Goal: Navigation & Orientation: Find specific page/section

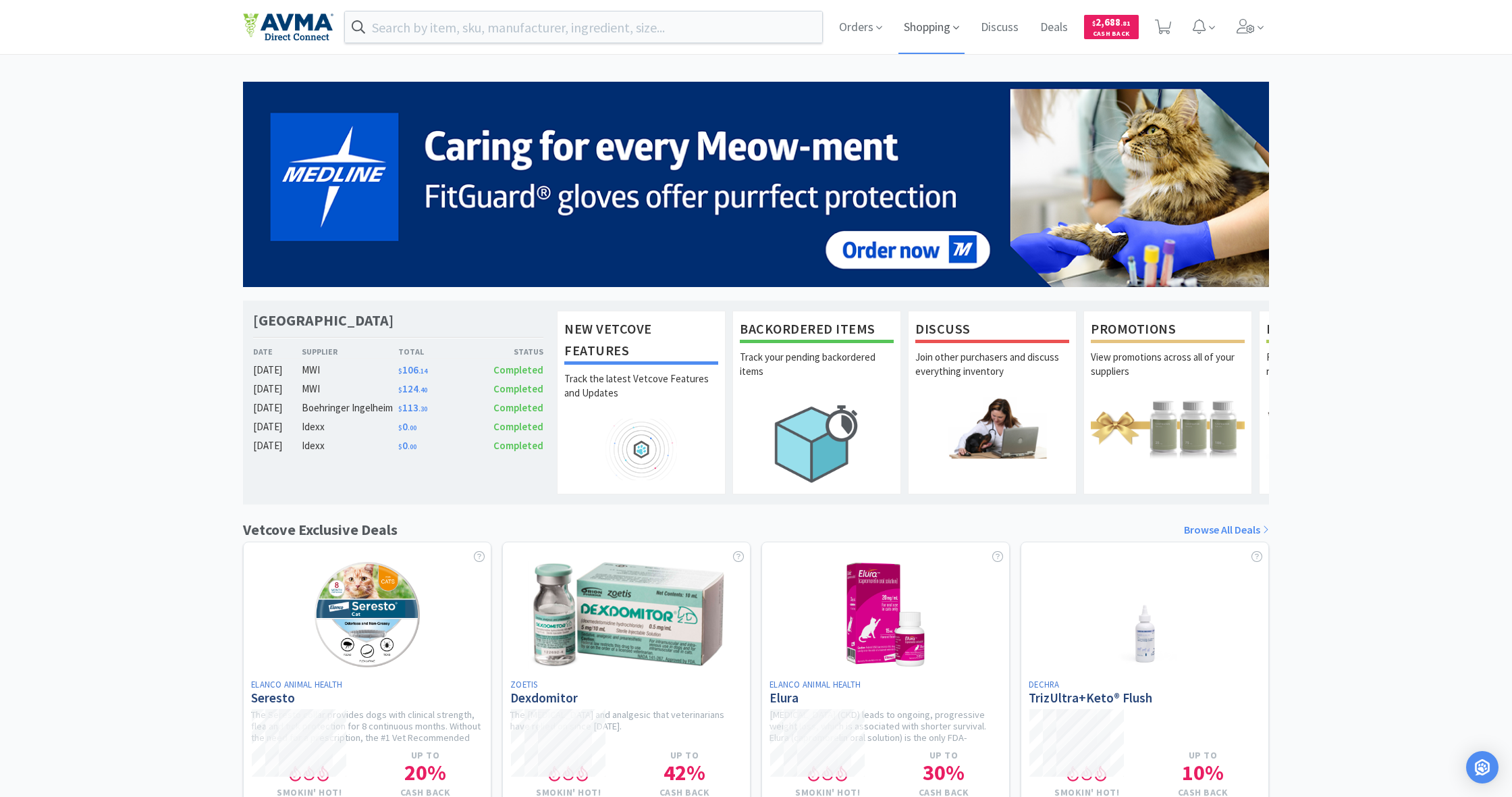
click at [925, 30] on span "Shopping" at bounding box center [932, 26] width 66 height 54
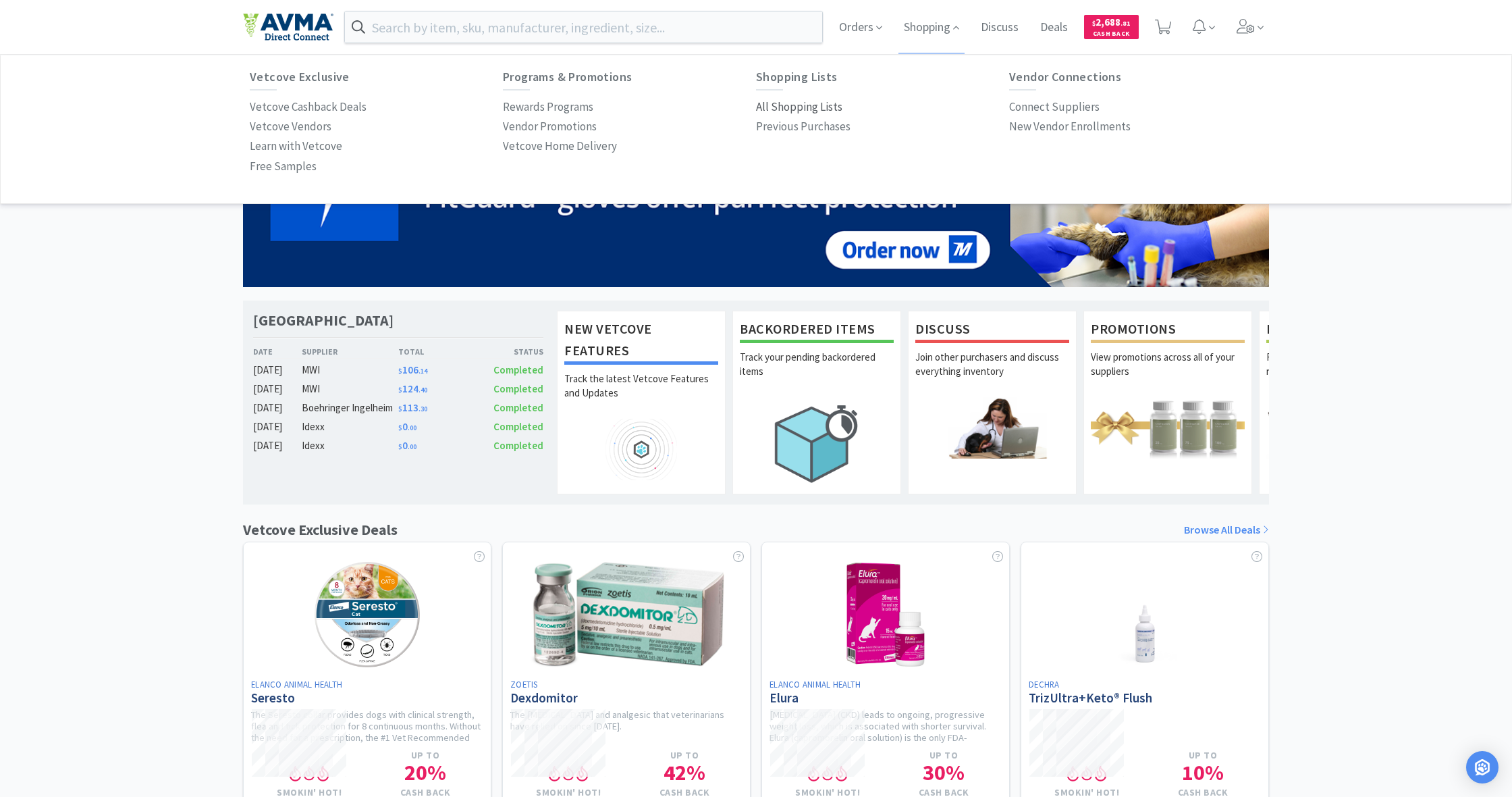
click at [774, 103] on p "All Shopping Lists" at bounding box center [799, 107] width 87 height 18
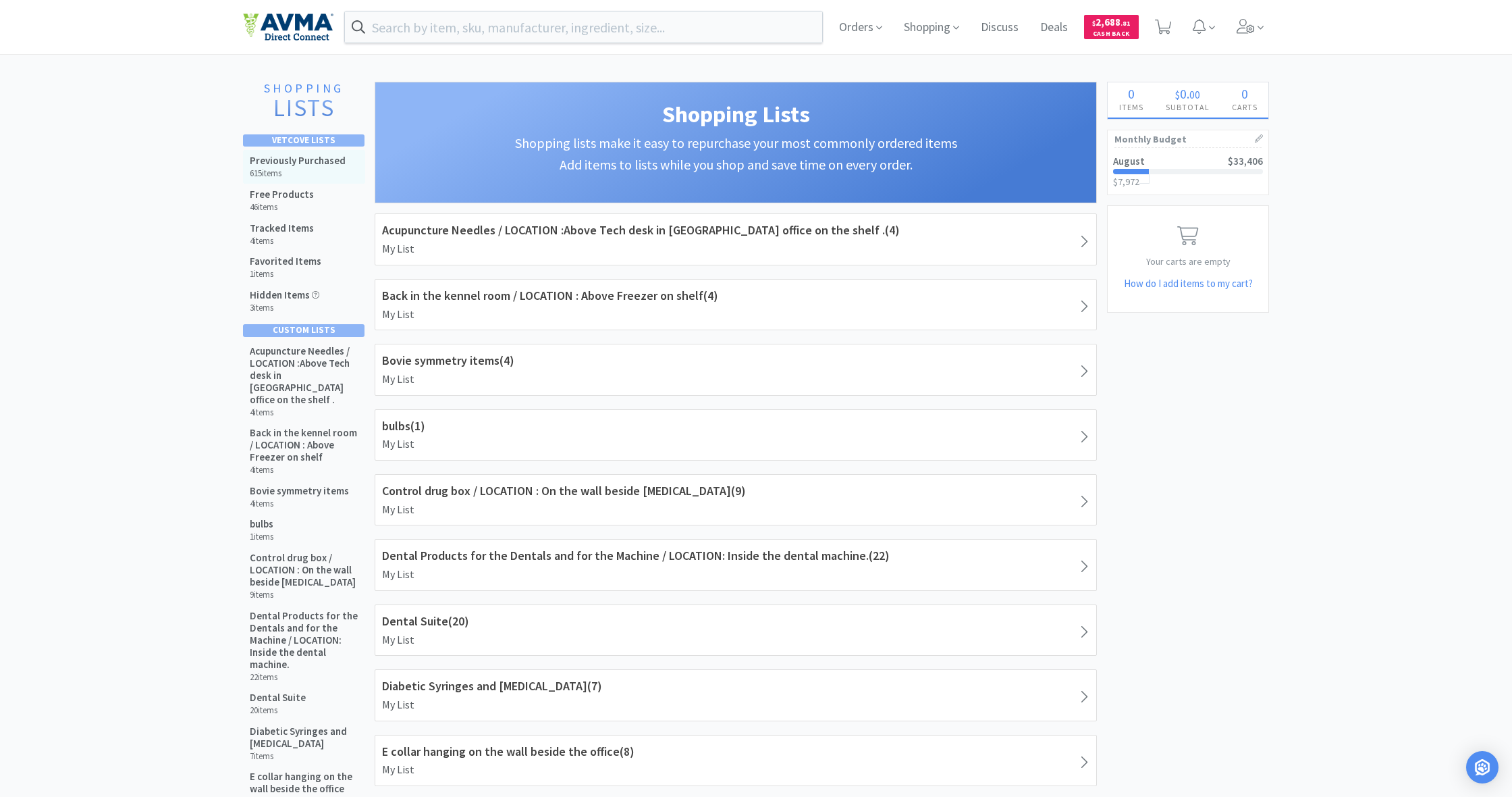
click at [283, 168] on h6 "615 items" at bounding box center [298, 173] width 96 height 10
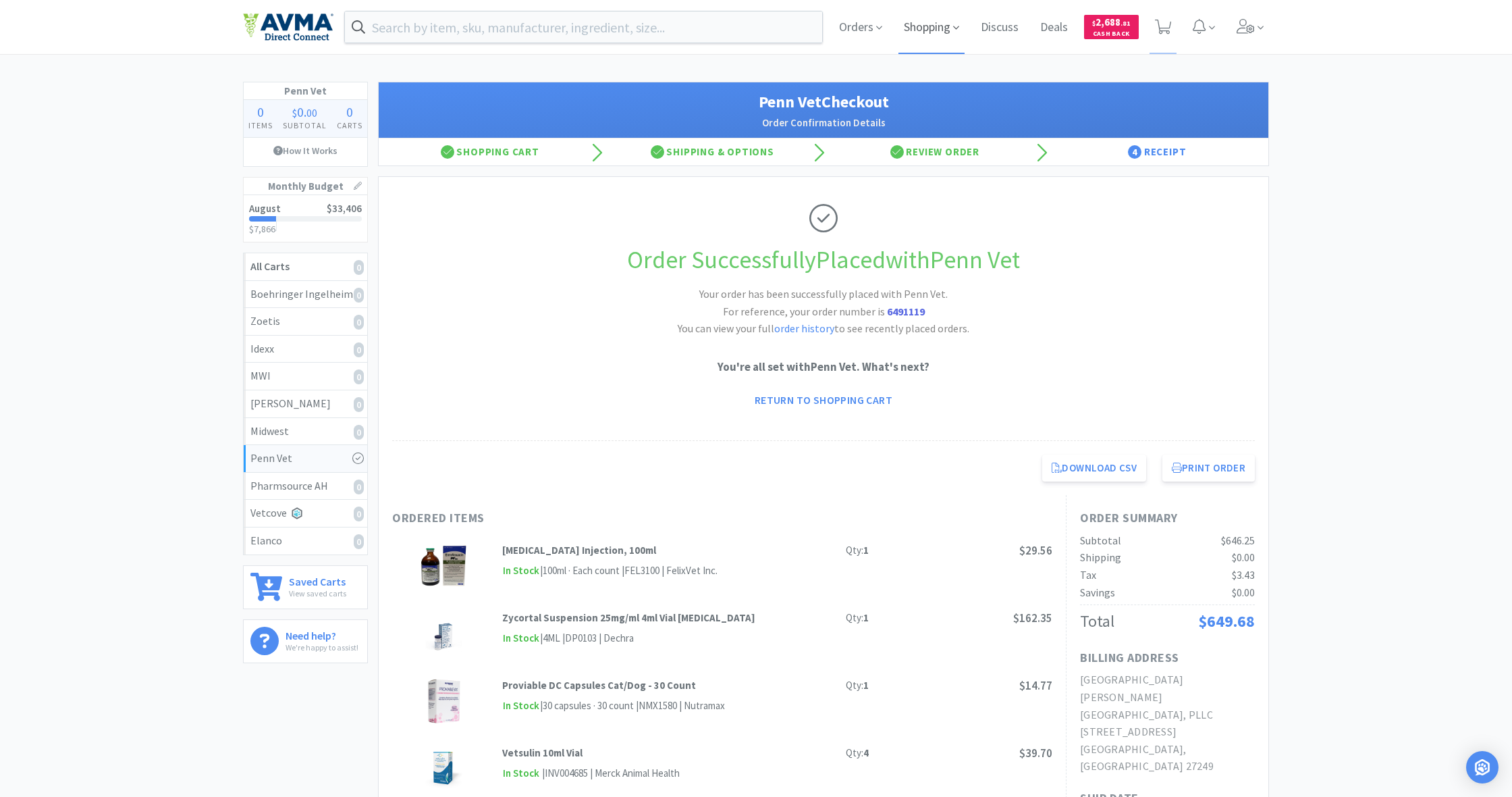
click at [929, 22] on span "Shopping" at bounding box center [932, 26] width 66 height 54
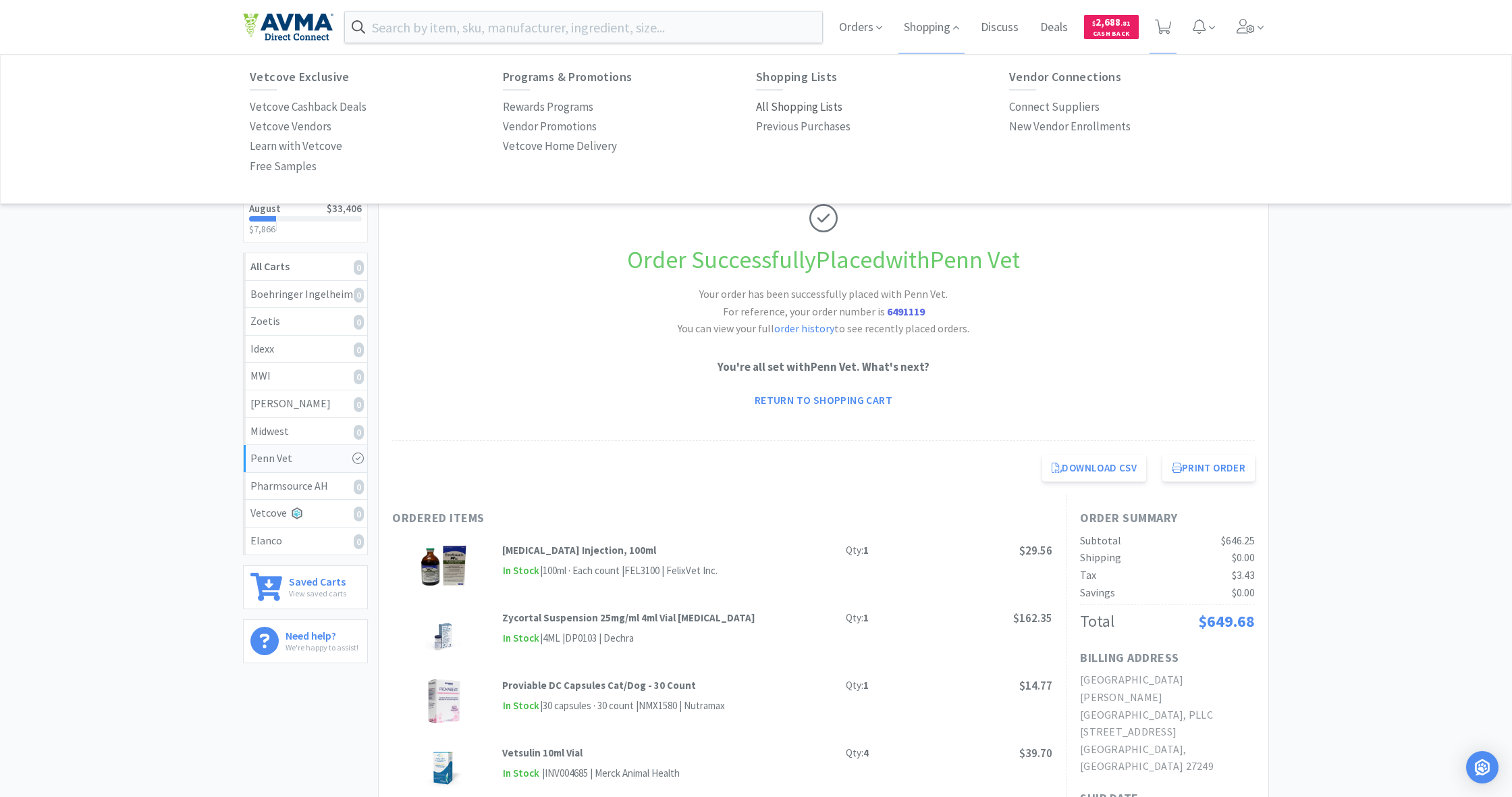
click at [817, 102] on p "All Shopping Lists" at bounding box center [799, 107] width 87 height 18
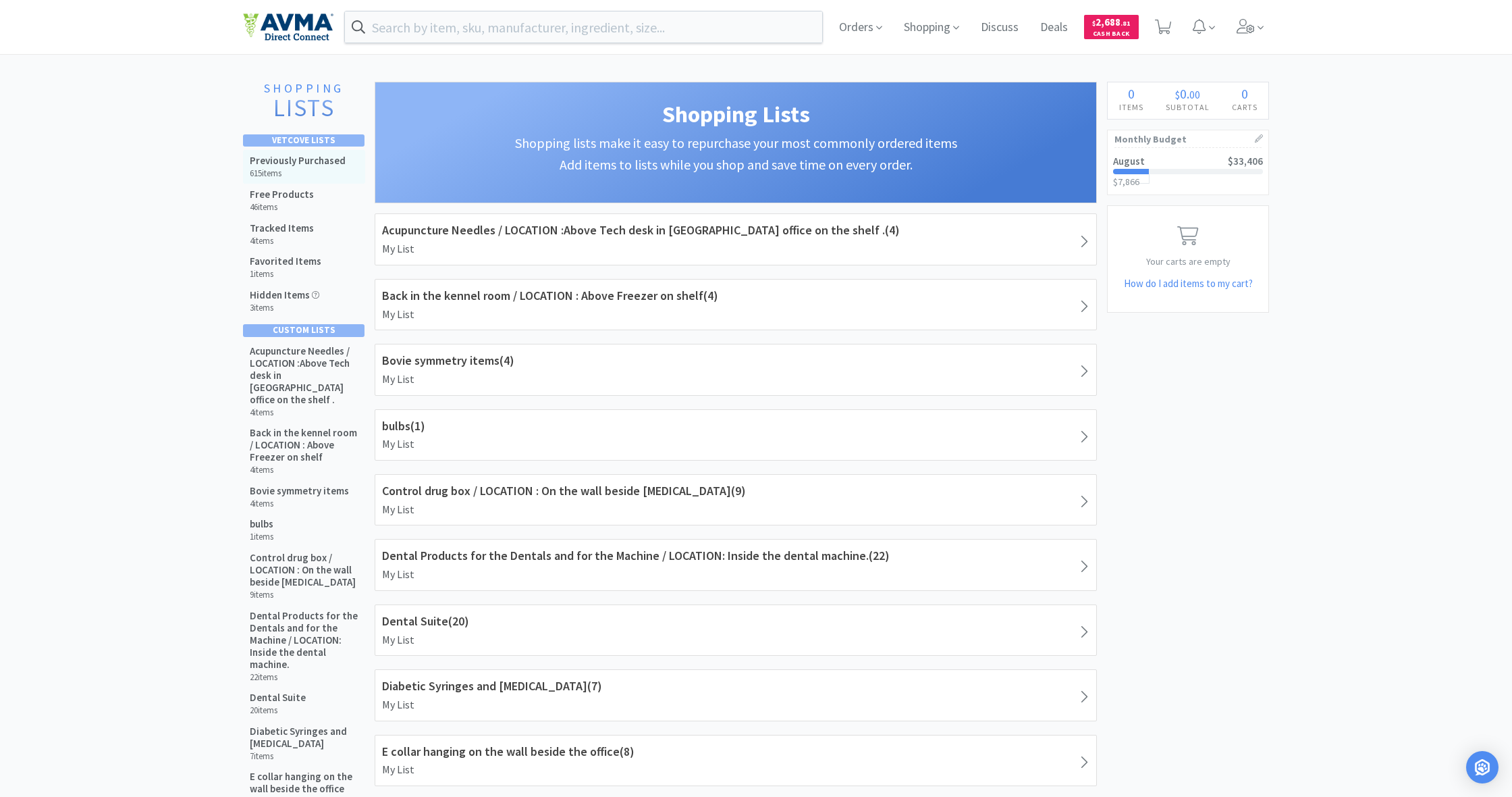
click at [282, 165] on h5 "Previously Purchased" at bounding box center [298, 161] width 96 height 12
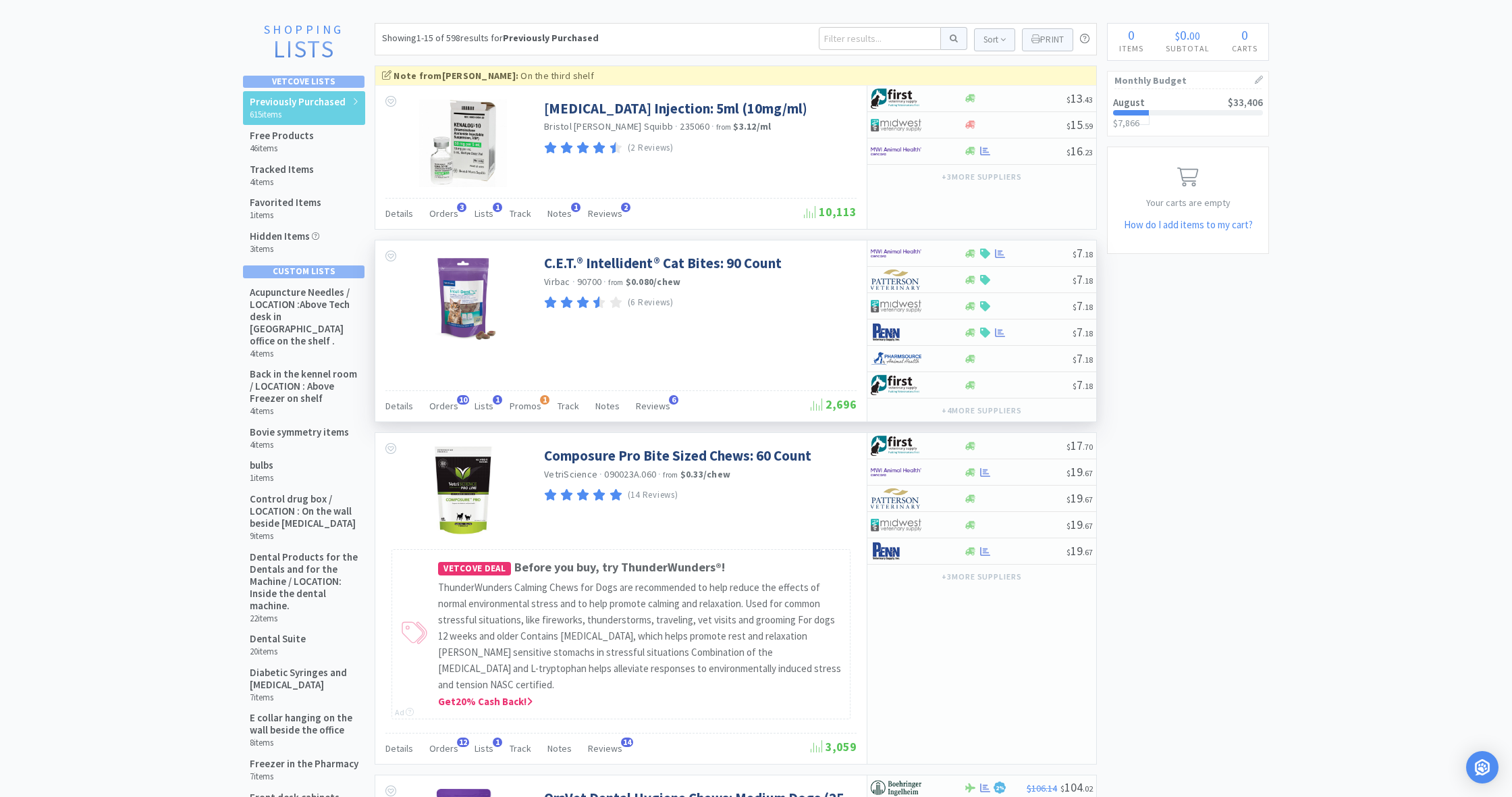
scroll to position [57, 0]
